Goal: Obtain resource: Download file/media

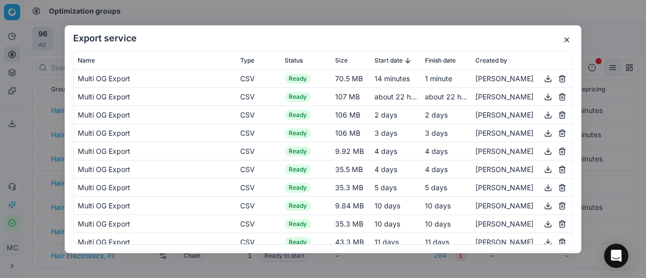
click at [0, 136] on div "Export service Name Type Status Size Start date Finish date Created by Multi OG…" at bounding box center [323, 139] width 646 height 278
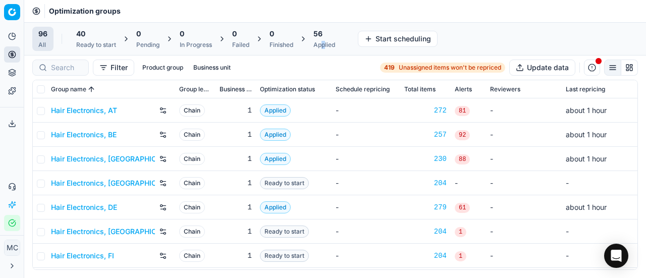
click at [326, 41] on div "Applied" at bounding box center [324, 45] width 22 height 8
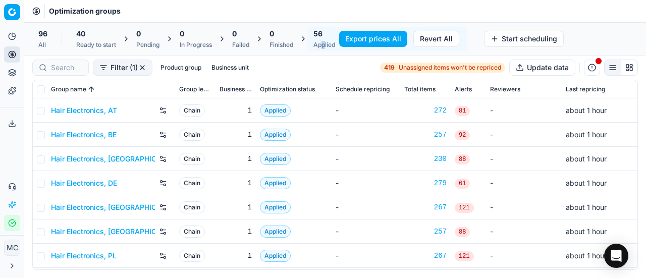
click at [371, 40] on button "Export prices All" at bounding box center [373, 39] width 68 height 16
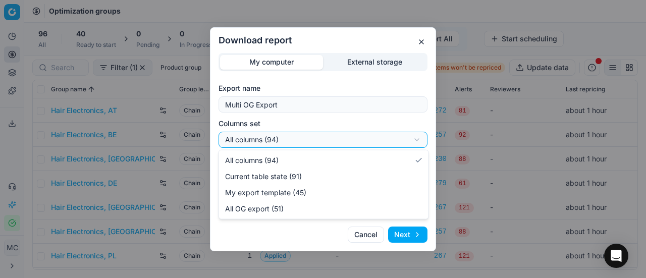
click at [345, 141] on div "Download report My computer External storage Export name Multi OG Export Column…" at bounding box center [323, 139] width 646 height 278
select select "custom"
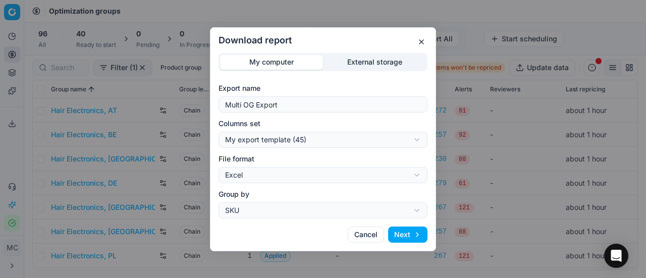
click at [346, 173] on div "Download report My computer External storage Export name Multi OG Export Column…" at bounding box center [323, 139] width 646 height 278
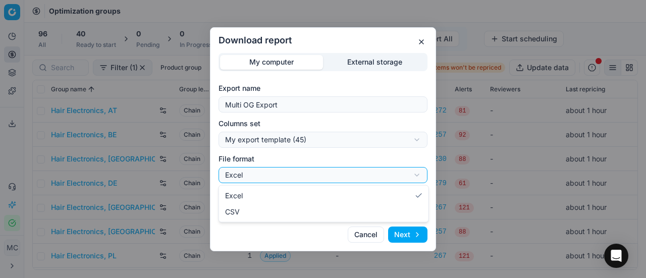
select select "csv"
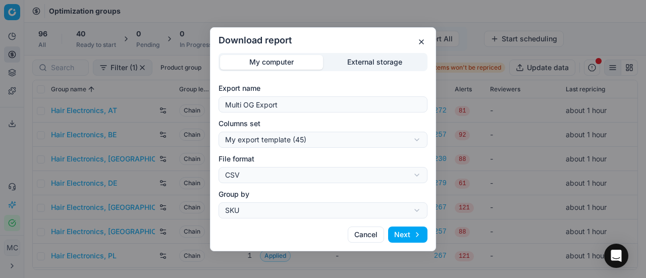
click at [407, 227] on button "Next" at bounding box center [407, 234] width 39 height 16
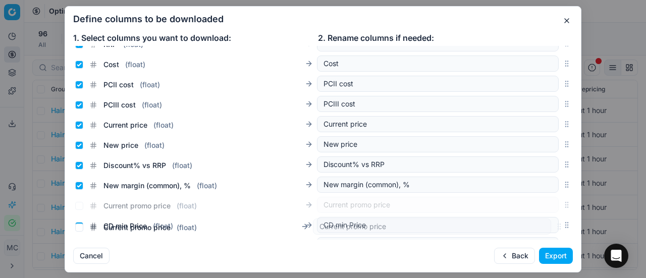
scroll to position [123, 0]
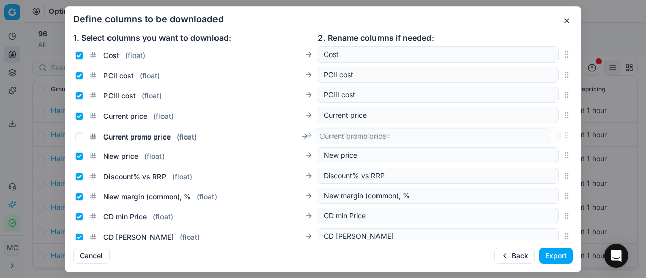
drag, startPoint x: 554, startPoint y: 116, endPoint x: 544, endPoint y: 137, distance: 23.0
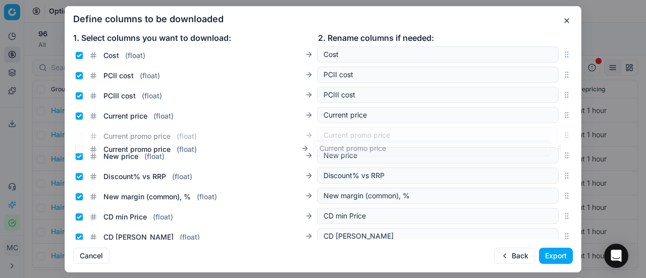
click at [544, 137] on div "Current promo price ( float ) Current promo price" at bounding box center [322, 135] width 499 height 20
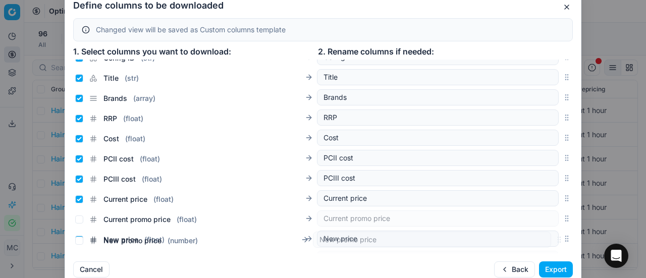
scroll to position [106, 0]
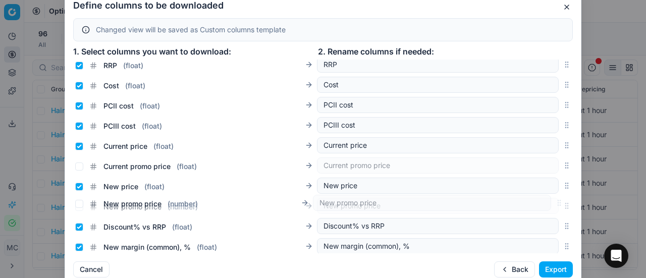
drag, startPoint x: 558, startPoint y: 152, endPoint x: 532, endPoint y: 204, distance: 58.2
click at [532, 204] on div "New promo price ( number ) New promo price" at bounding box center [322, 206] width 499 height 20
click at [77, 148] on input "Current price ( float )" at bounding box center [79, 146] width 8 height 8
checkbox input "false"
click at [80, 167] on input "Current promo price ( float )" at bounding box center [79, 166] width 8 height 8
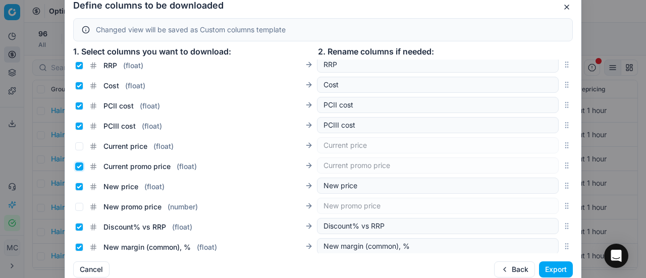
checkbox input "true"
drag, startPoint x: 80, startPoint y: 186, endPoint x: 78, endPoint y: 195, distance: 9.8
click at [80, 188] on input "New price ( float )" at bounding box center [79, 187] width 8 height 8
checkbox input "false"
click at [79, 208] on input "New promo price ( number )" at bounding box center [79, 207] width 8 height 8
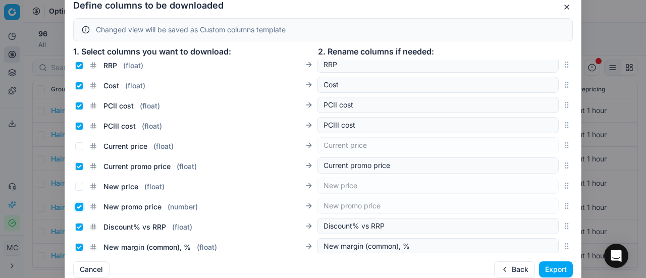
checkbox input "true"
click at [549, 267] on button "Export" at bounding box center [556, 269] width 34 height 16
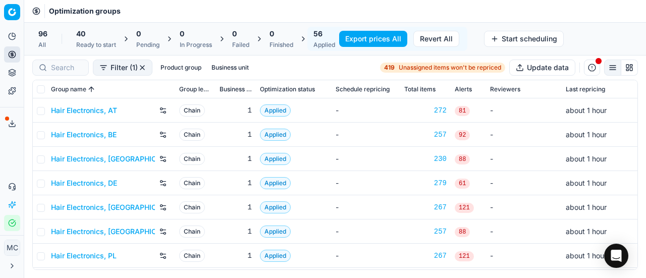
click at [11, 125] on icon at bounding box center [12, 124] width 8 height 8
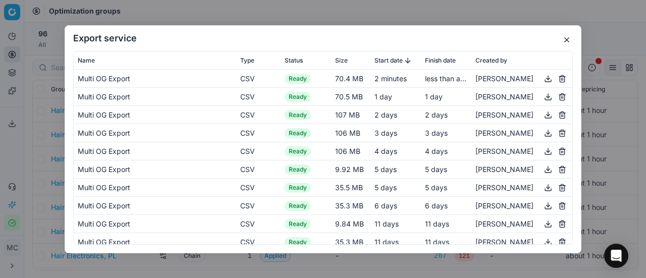
click at [542, 81] on button "button" at bounding box center [548, 78] width 12 height 12
